Goal: Information Seeking & Learning: Learn about a topic

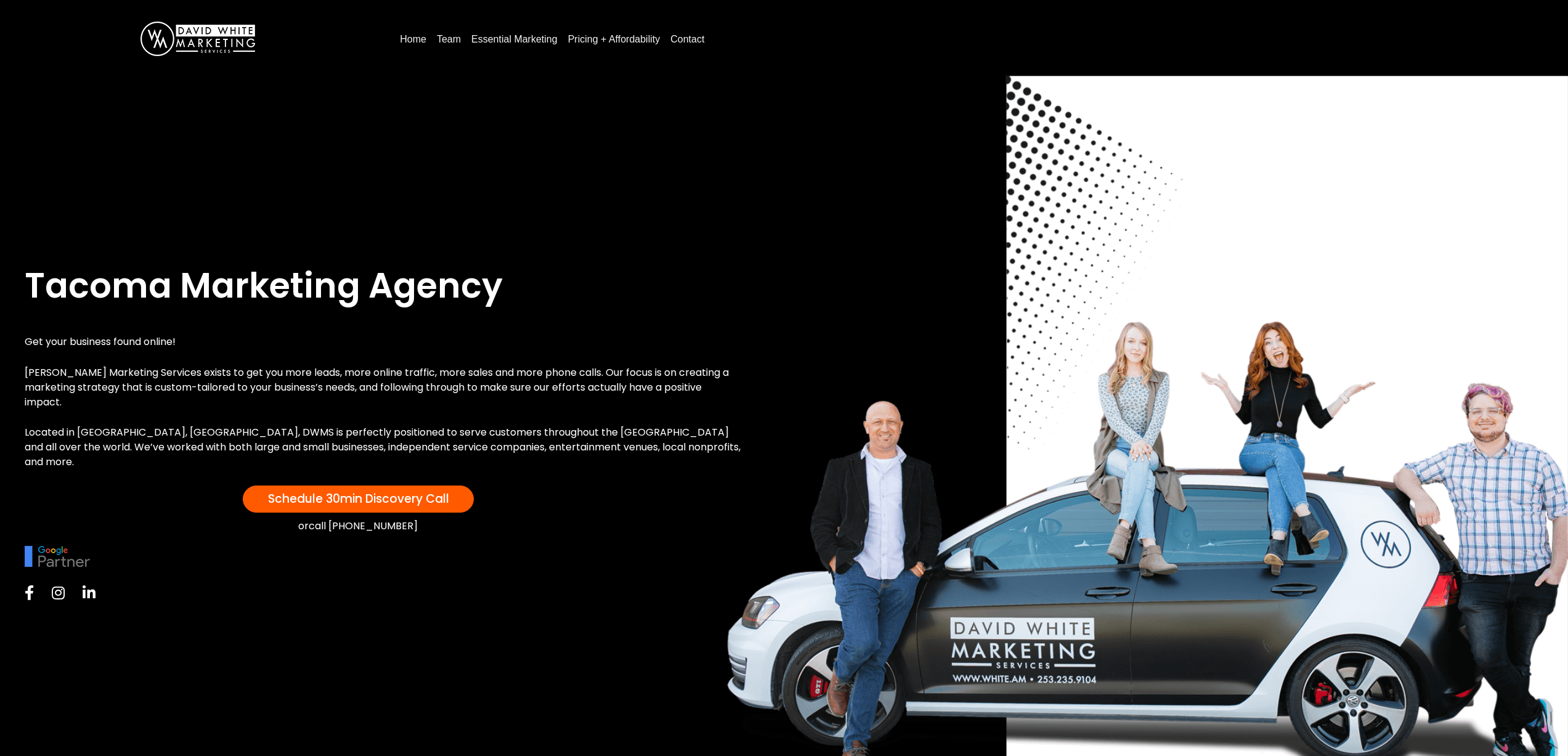
click at [595, 36] on link "Pricing + Affordability" at bounding box center [614, 39] width 102 height 19
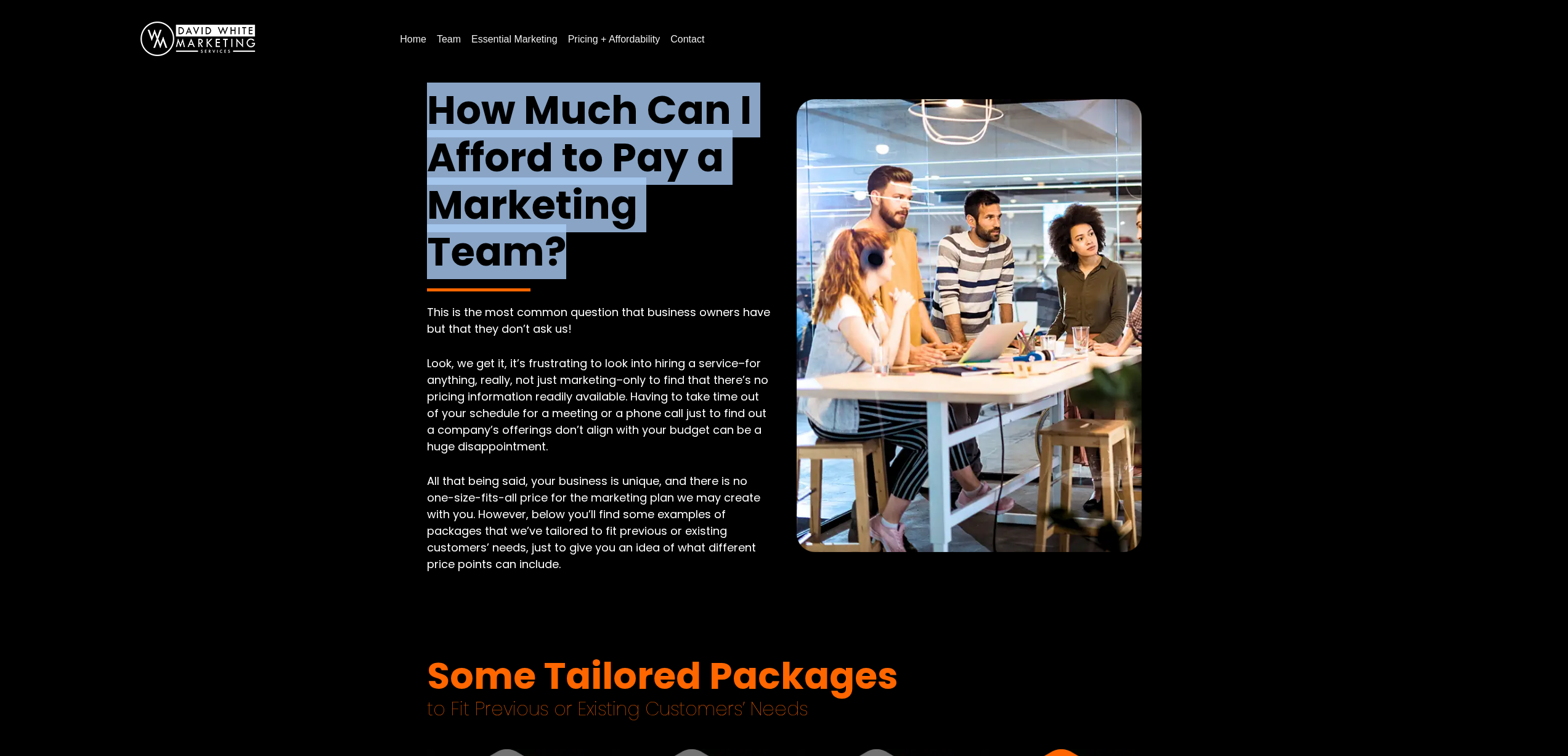
drag, startPoint x: 431, startPoint y: 104, endPoint x: 639, endPoint y: 258, distance: 258.8
click at [640, 258] on h1 "How Much Can I Afford to Pay a Marketing Team?" at bounding box center [599, 182] width 345 height 189
click at [625, 257] on h1 "How Much Can I Afford to Pay a Marketing Team?" at bounding box center [599, 182] width 345 height 189
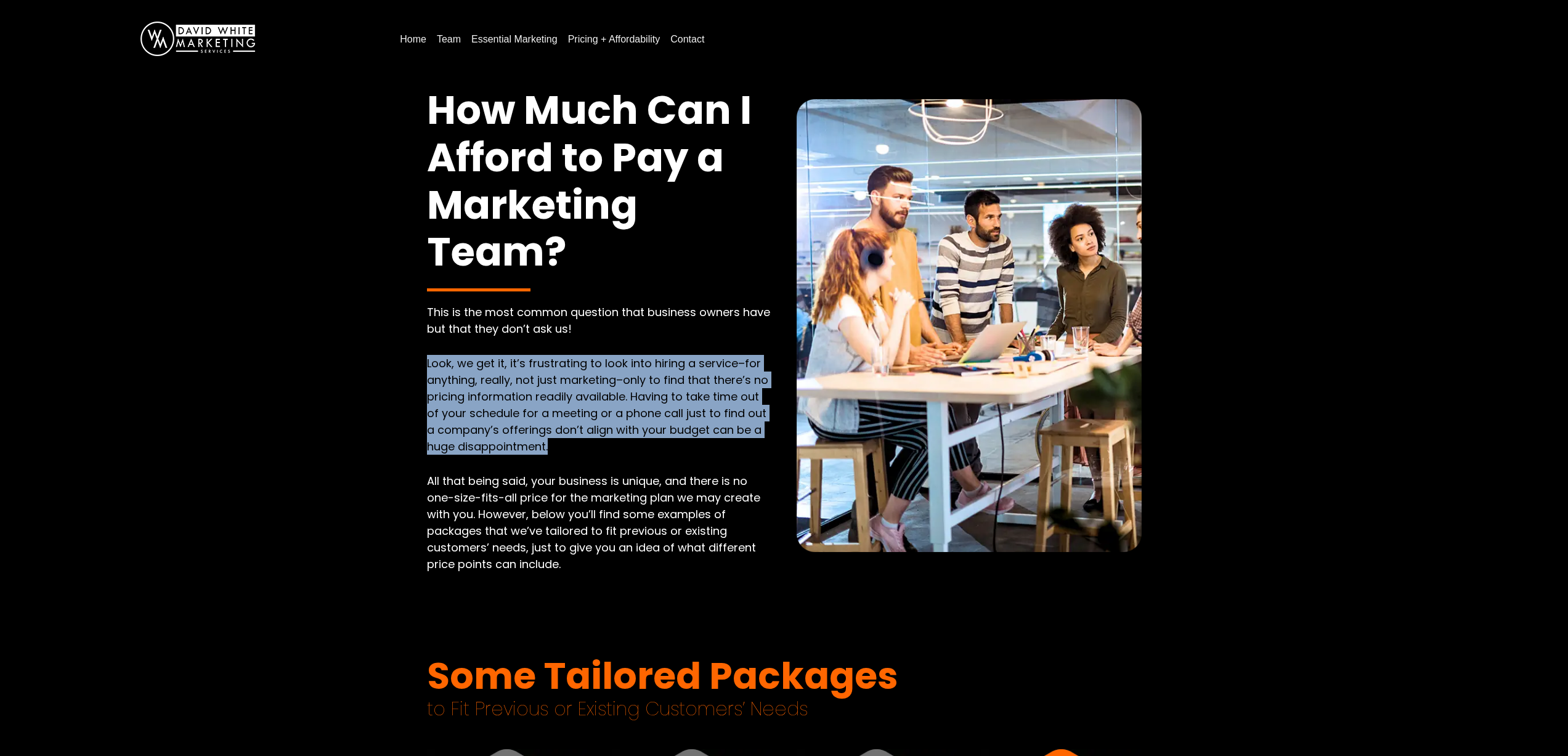
drag, startPoint x: 420, startPoint y: 359, endPoint x: 758, endPoint y: 444, distance: 348.5
click at [758, 444] on div "This is the most common question that business owners have but that they don’t …" at bounding box center [599, 446] width 370 height 286
click at [757, 444] on p "Look, we get it, it’s frustrating to look into hiring a service–for anything, r…" at bounding box center [599, 404] width 345 height 100
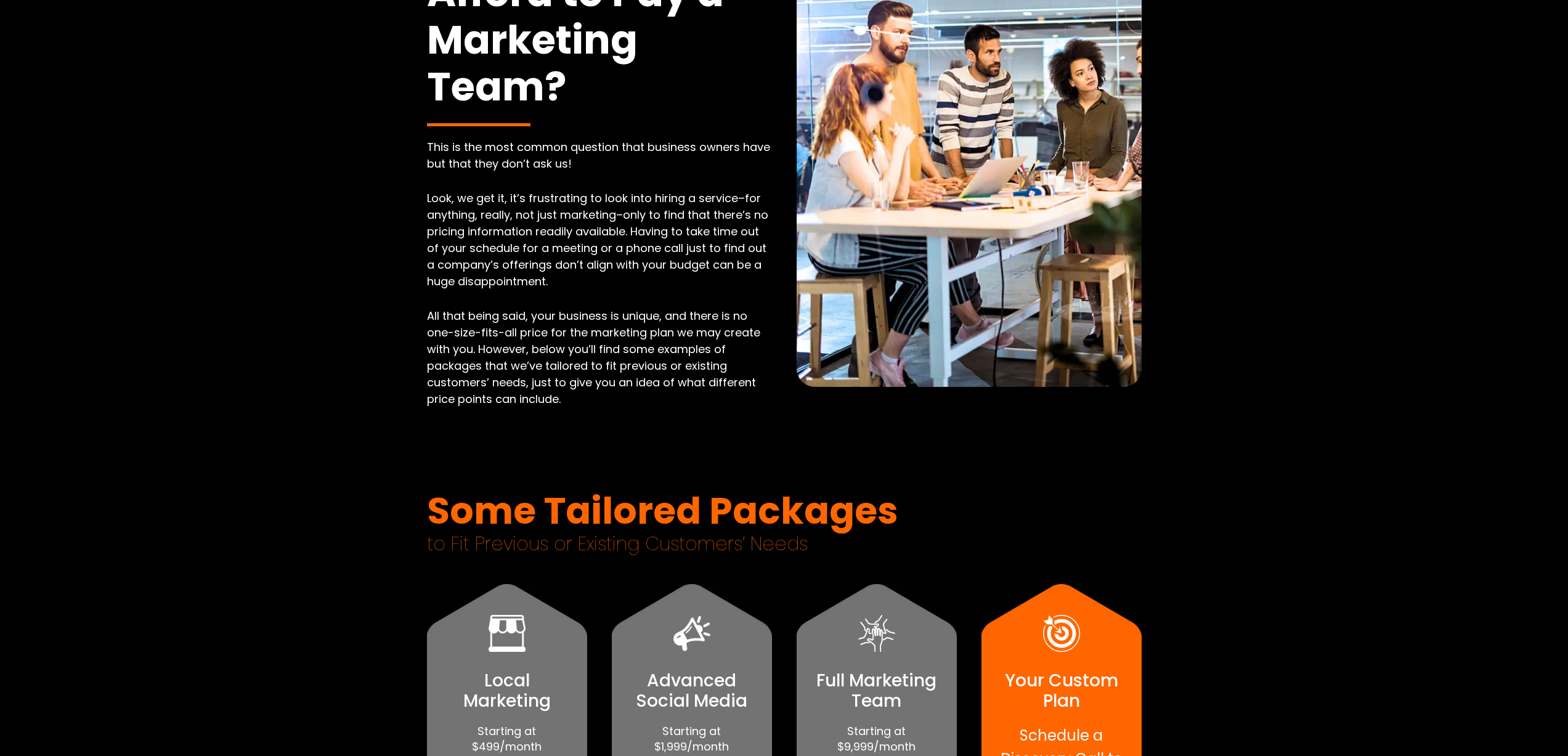
scroll to position [184, 0]
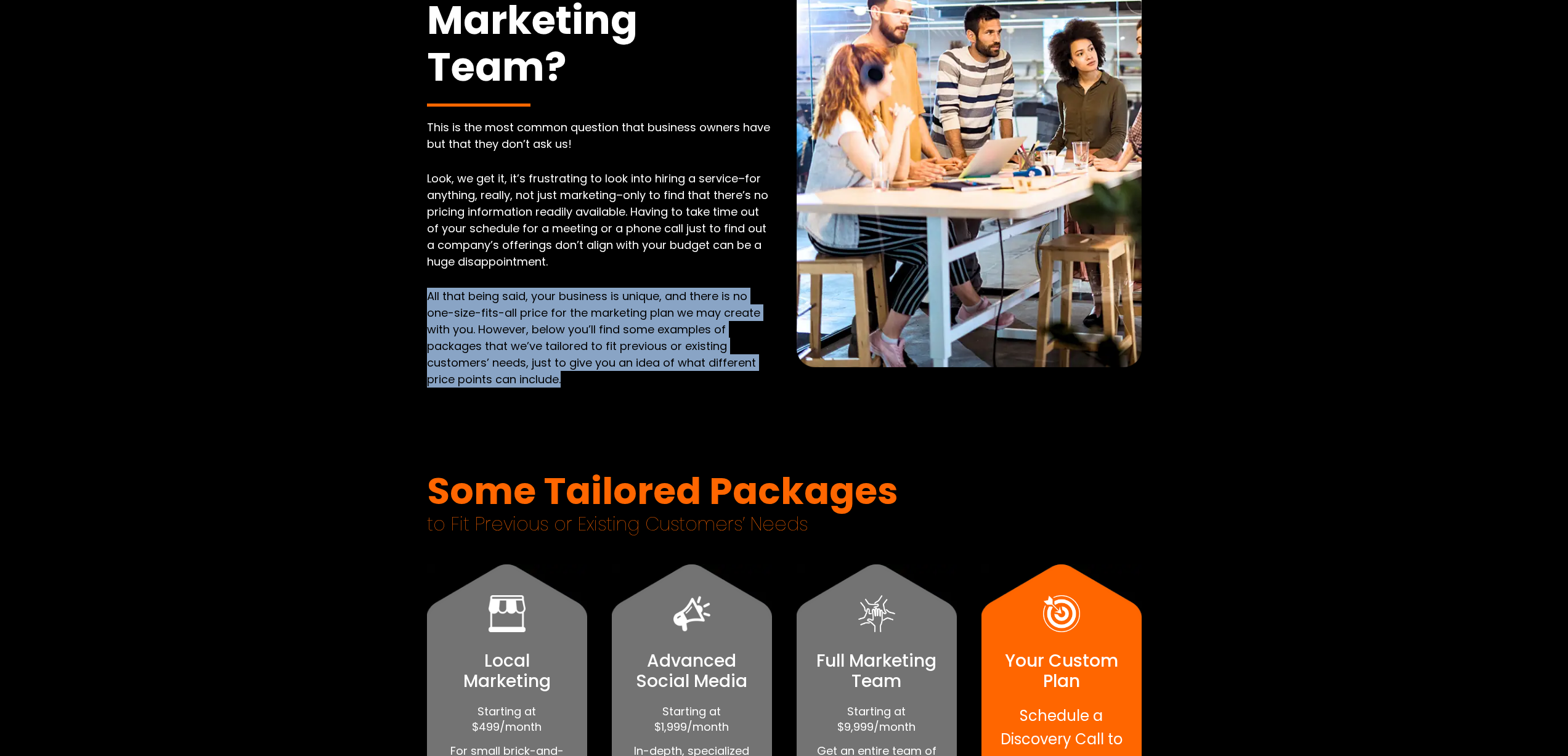
drag, startPoint x: 565, startPoint y: 381, endPoint x: 424, endPoint y: 289, distance: 168.4
click at [424, 289] on div "This is the most common question that business owners have but that they don’t …" at bounding box center [599, 262] width 370 height 286
